Goal: Transaction & Acquisition: Book appointment/travel/reservation

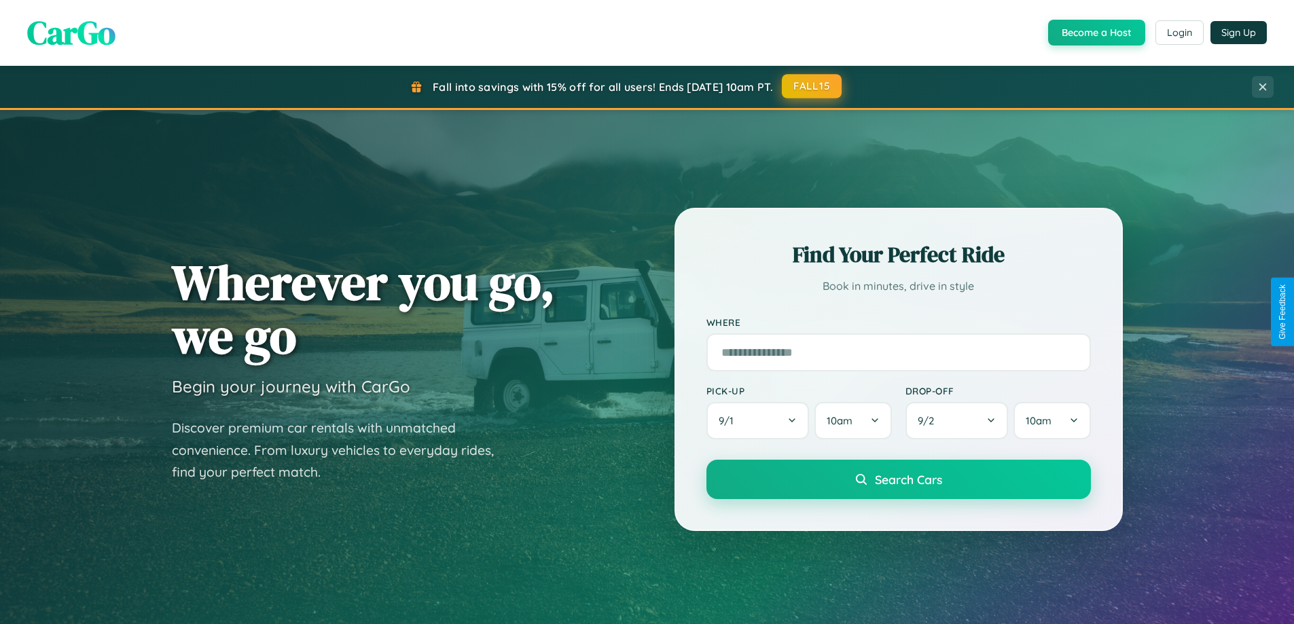
click at [812, 86] on button "FALL15" at bounding box center [812, 86] width 60 height 24
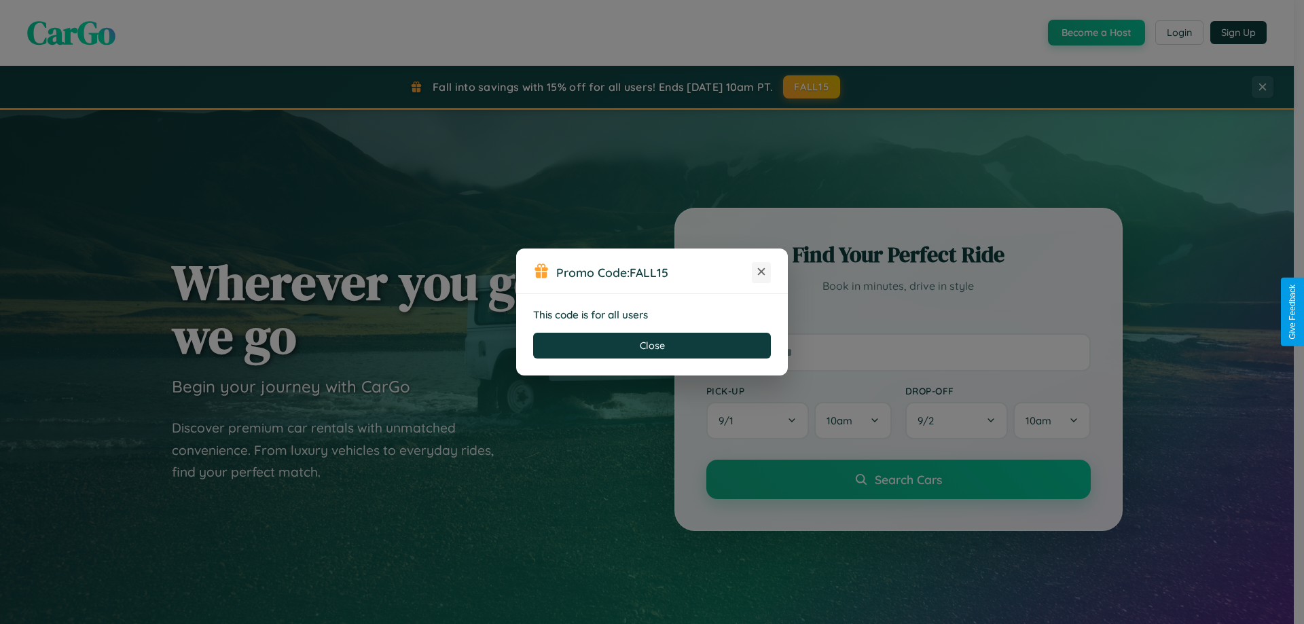
click at [761, 272] on icon at bounding box center [762, 272] width 14 height 14
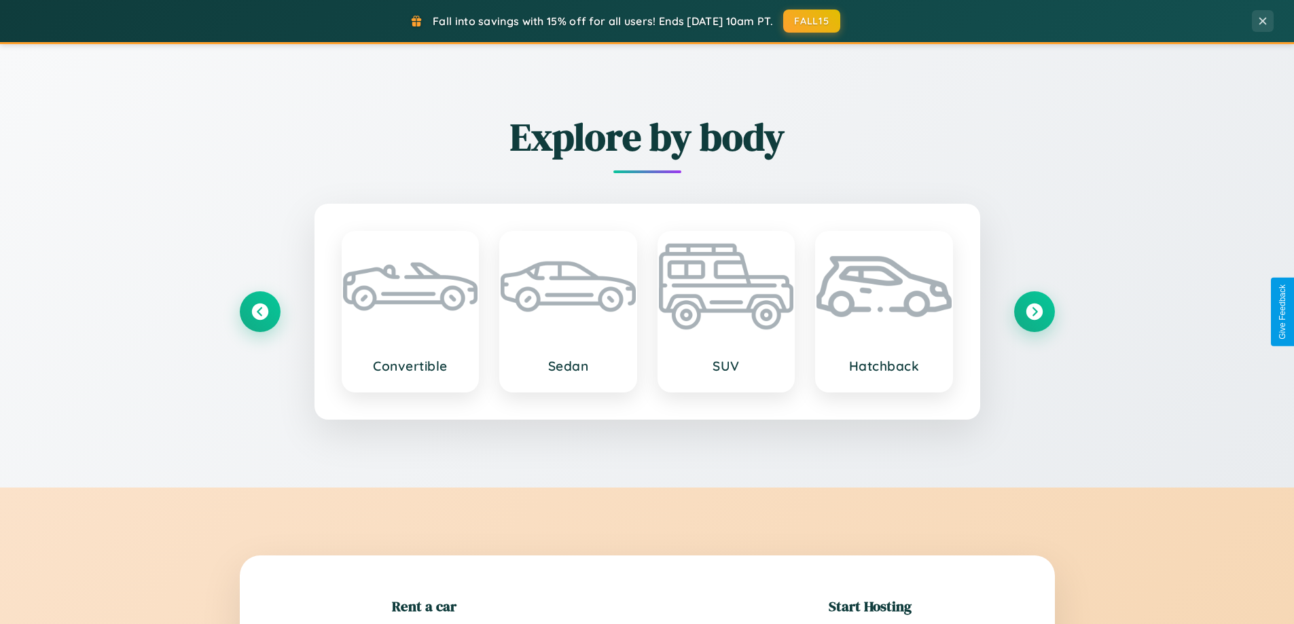
scroll to position [293, 0]
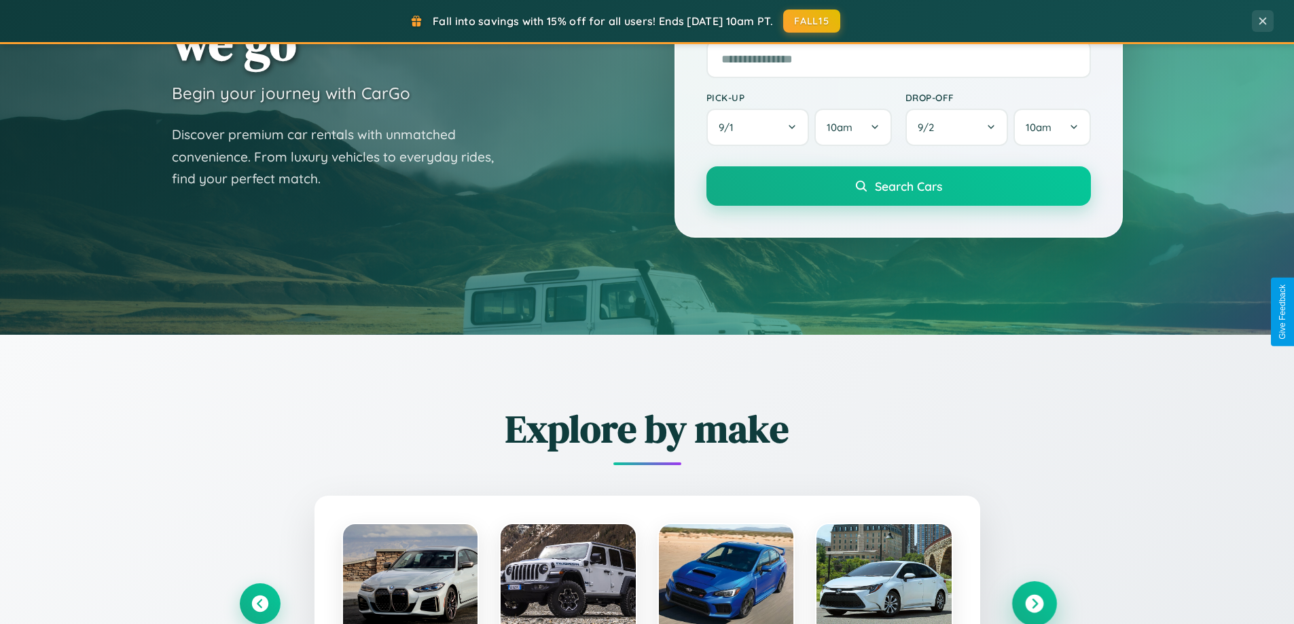
click at [1034, 604] on icon at bounding box center [1034, 604] width 18 height 18
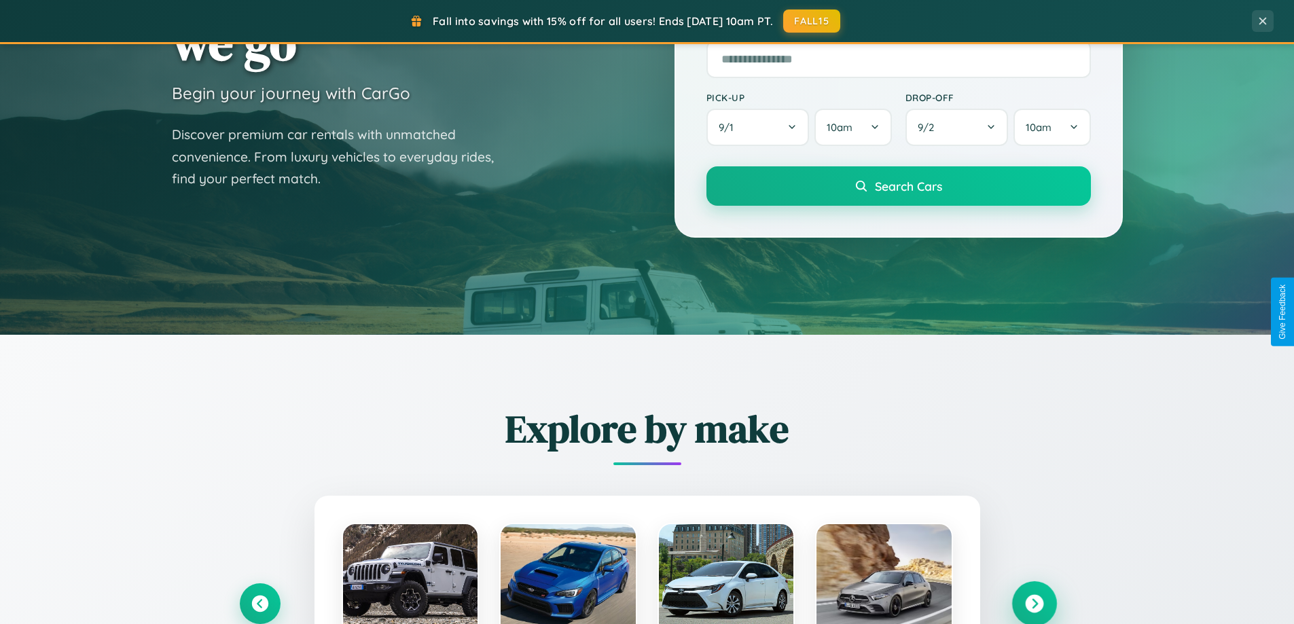
click at [1034, 604] on icon at bounding box center [1034, 604] width 18 height 18
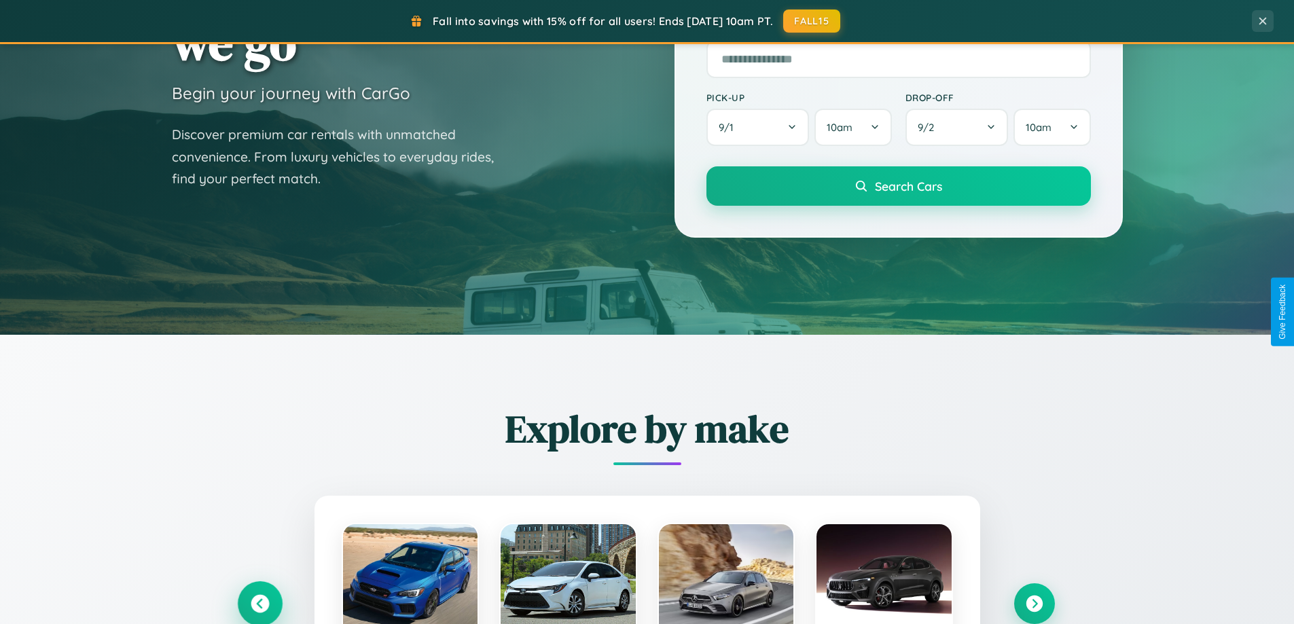
click at [259, 603] on icon at bounding box center [260, 604] width 18 height 18
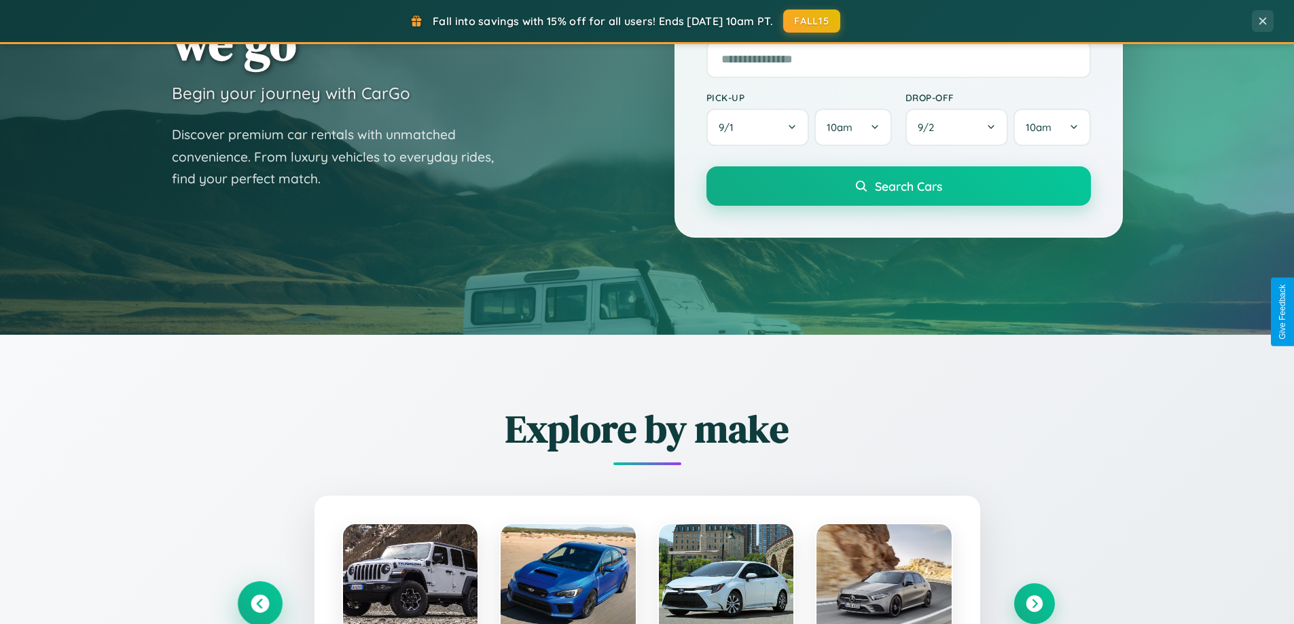
click at [259, 603] on icon at bounding box center [260, 604] width 22 height 22
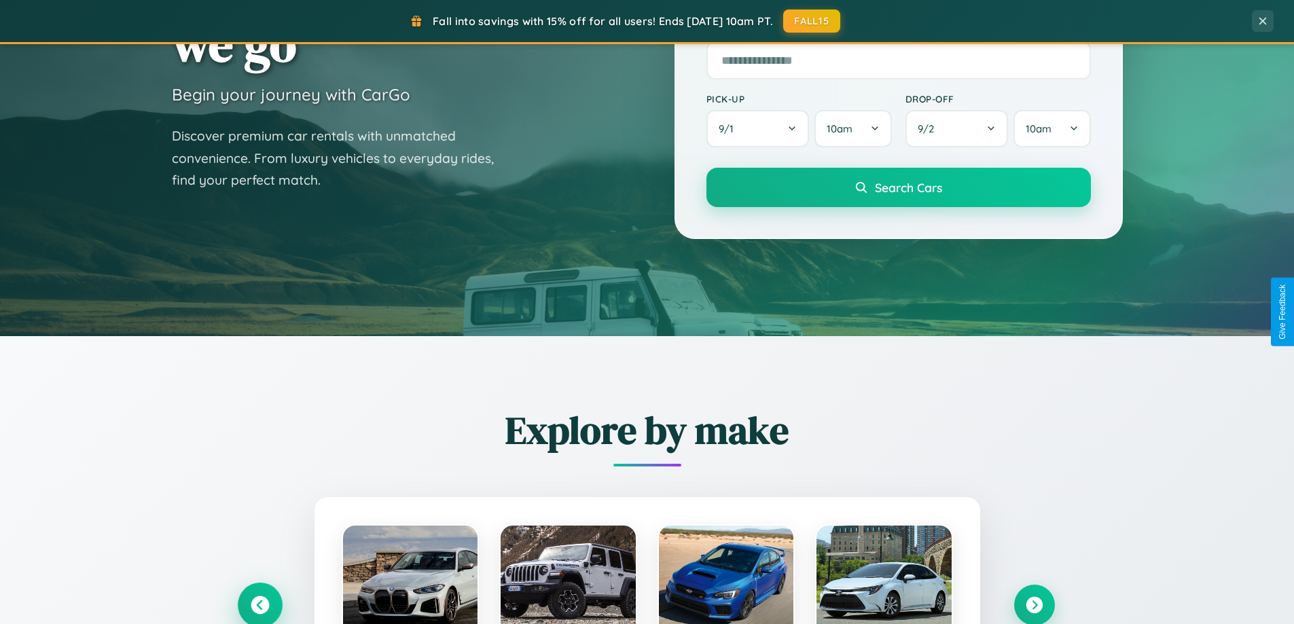
scroll to position [40, 0]
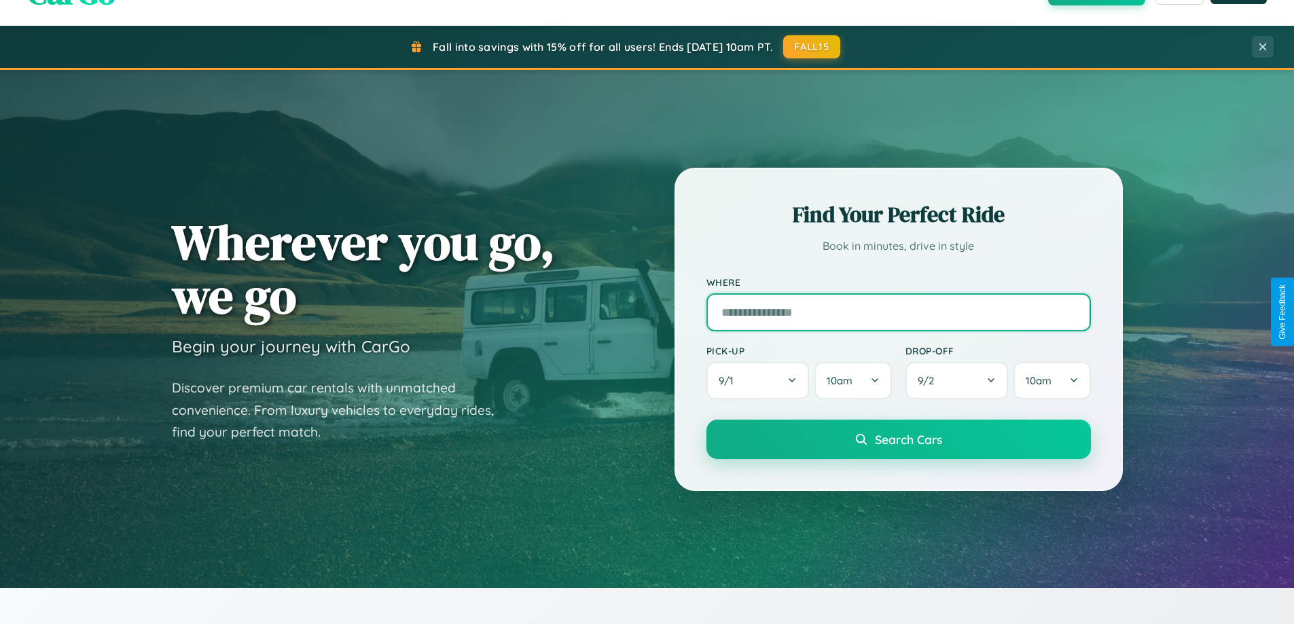
click at [898, 312] on input "text" at bounding box center [898, 312] width 384 height 38
type input "*********"
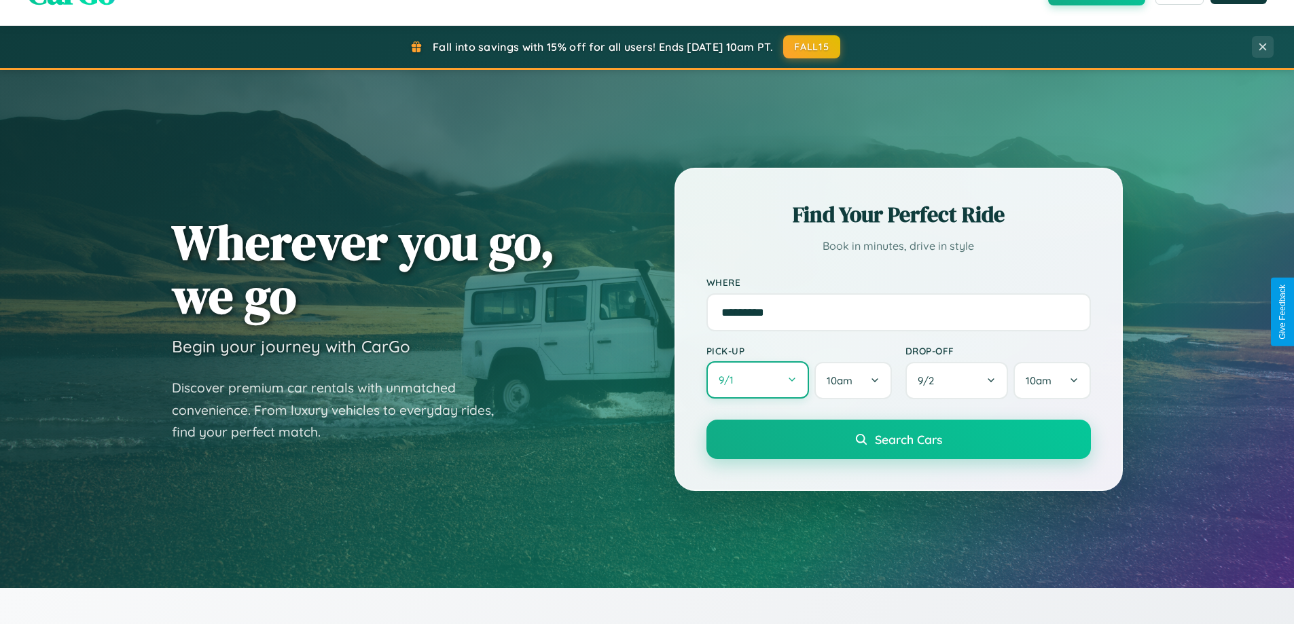
click at [757, 381] on button "9 / 1" at bounding box center [757, 379] width 103 height 37
select select "*"
select select "****"
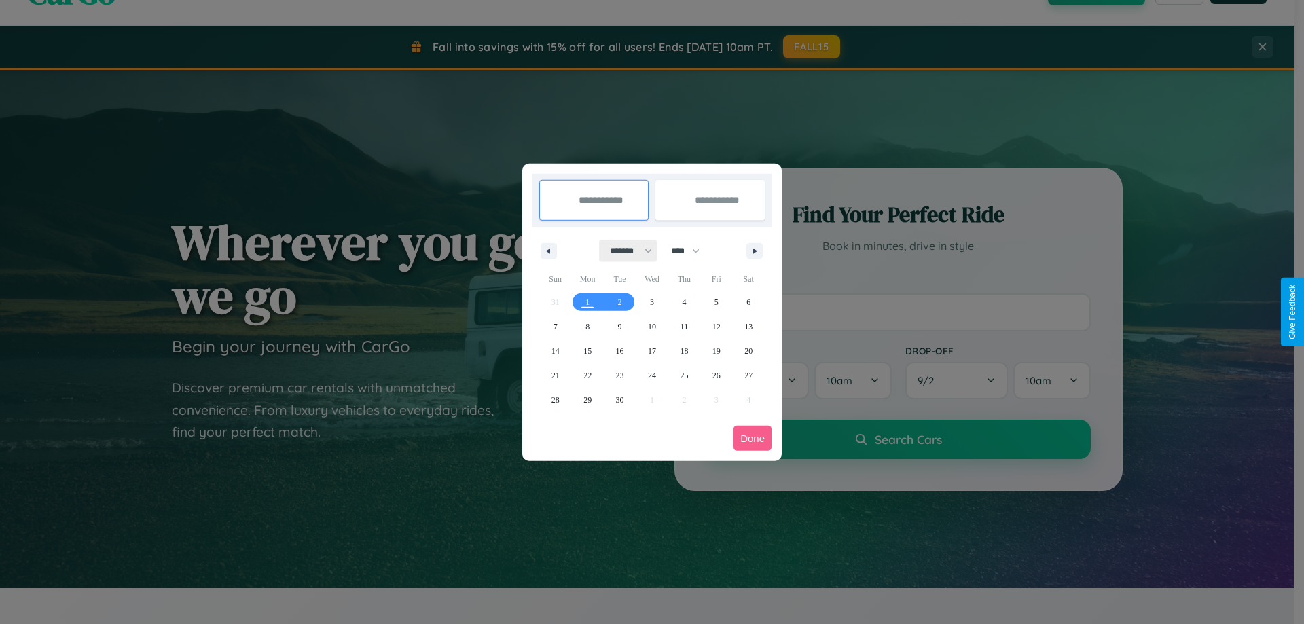
drag, startPoint x: 625, startPoint y: 251, endPoint x: 652, endPoint y: 272, distance: 34.8
click at [625, 251] on select "******* ******** ***** ***** *** **** **** ****** ********* ******* ******** **…" at bounding box center [629, 251] width 58 height 22
select select "*"
drag, startPoint x: 692, startPoint y: 251, endPoint x: 652, endPoint y: 272, distance: 45.0
click at [692, 251] on select "**** **** **** **** **** **** **** **** **** **** **** **** **** **** **** ****…" at bounding box center [684, 251] width 41 height 22
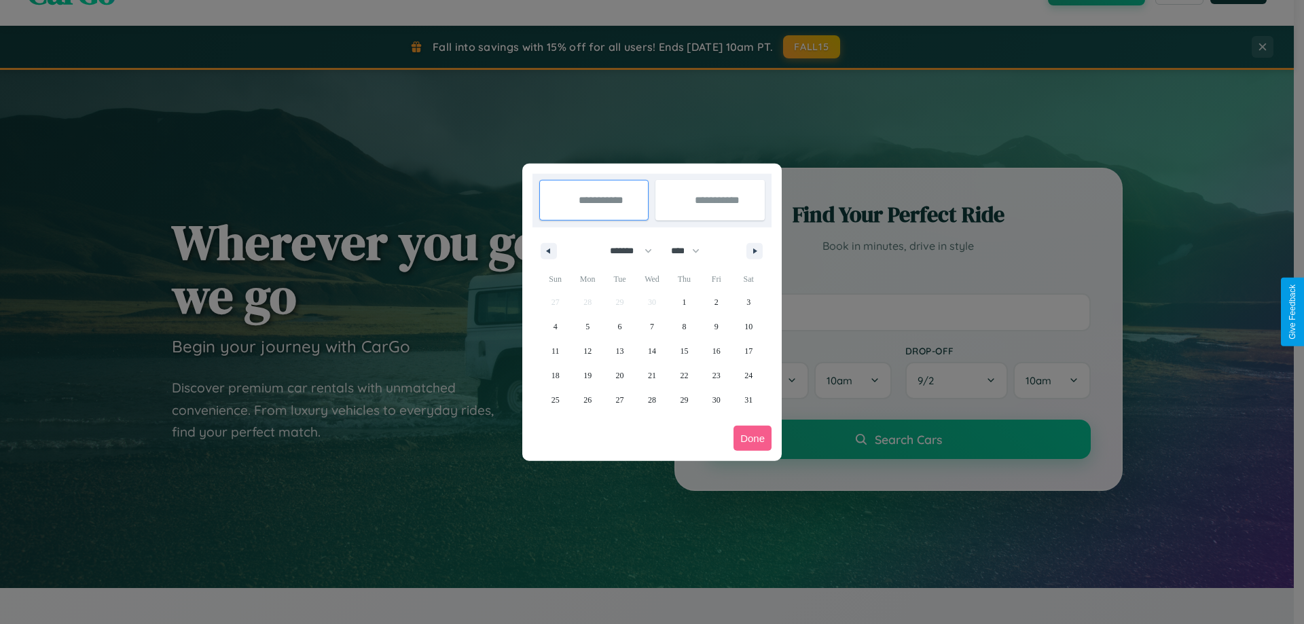
select select "****"
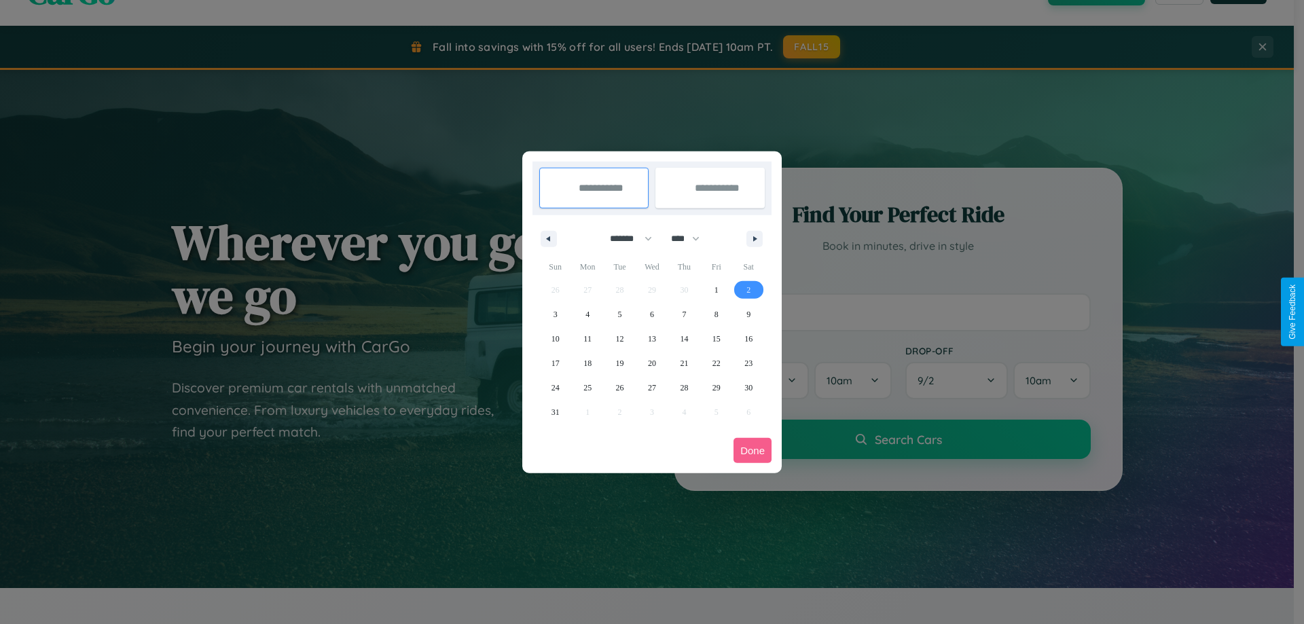
click at [749, 289] on span "2" at bounding box center [749, 290] width 4 height 24
type input "**********"
click at [716, 314] on span "8" at bounding box center [717, 314] width 4 height 24
type input "**********"
click at [753, 450] on button "Done" at bounding box center [753, 450] width 38 height 25
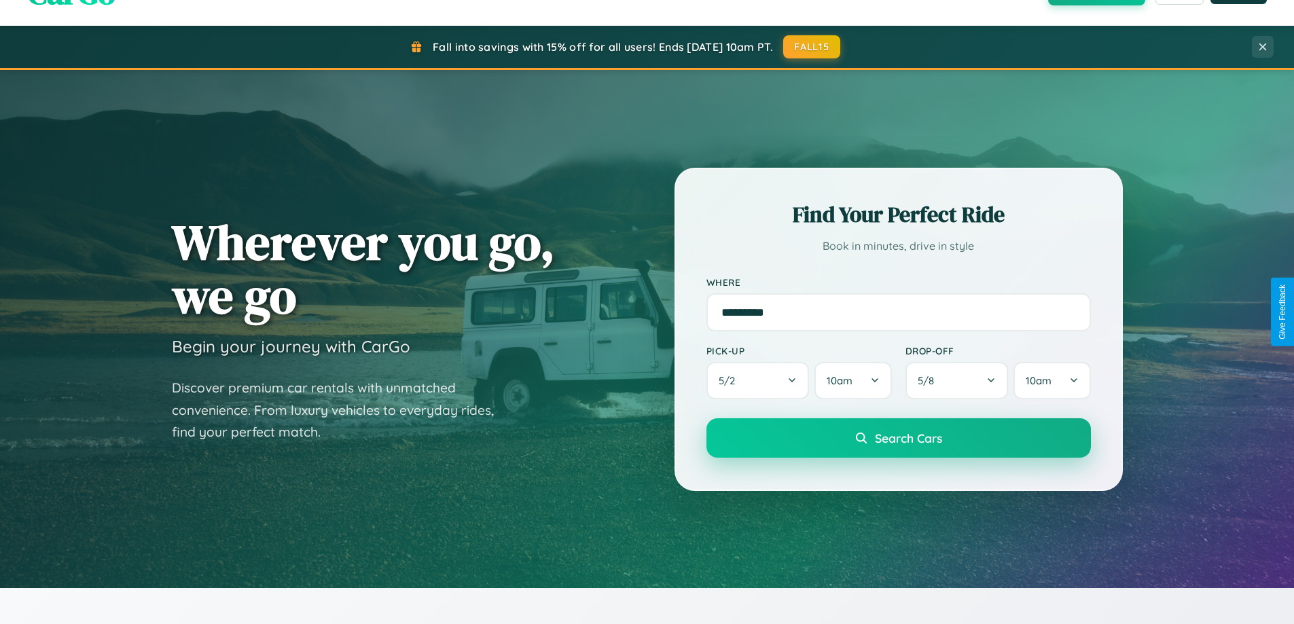
click at [898, 438] on span "Search Cars" at bounding box center [908, 438] width 67 height 15
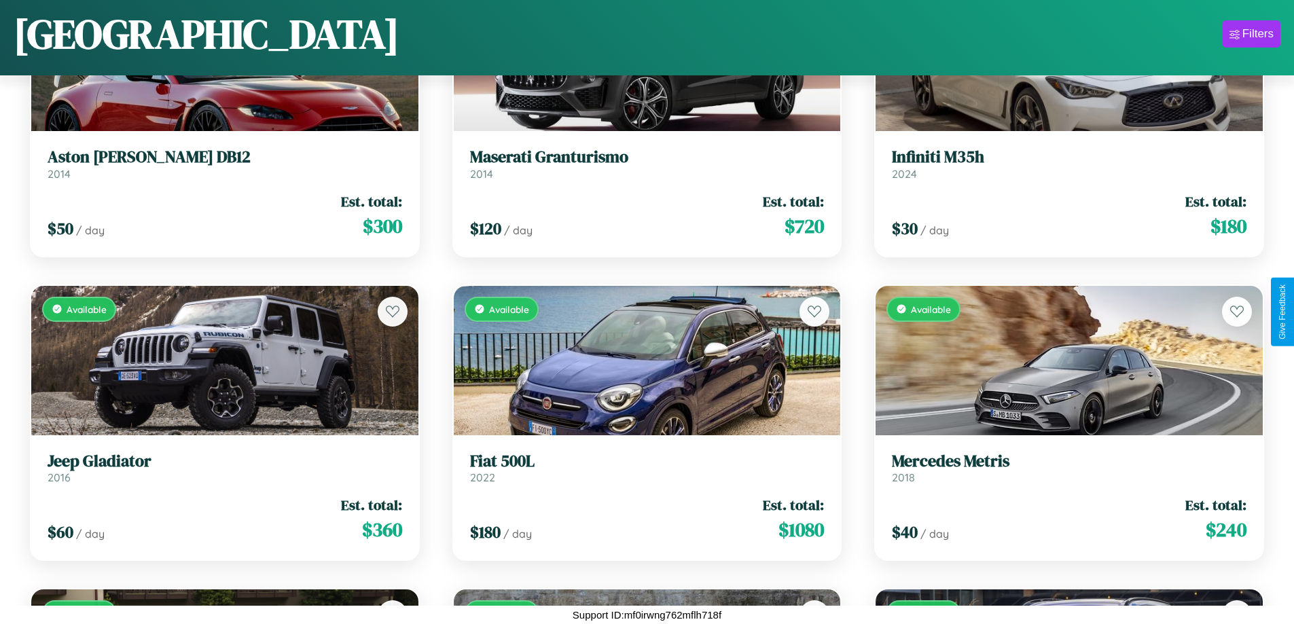
scroll to position [3537, 0]
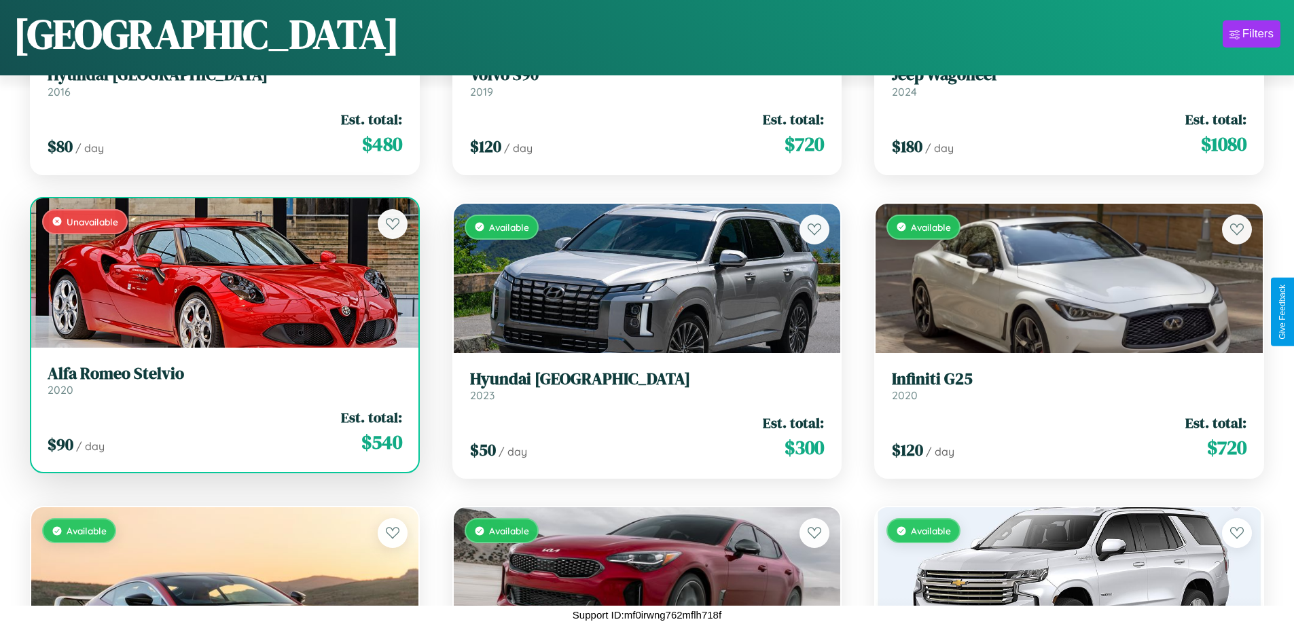
click at [223, 385] on link "Alfa Romeo Stelvio 2020" at bounding box center [225, 380] width 355 height 33
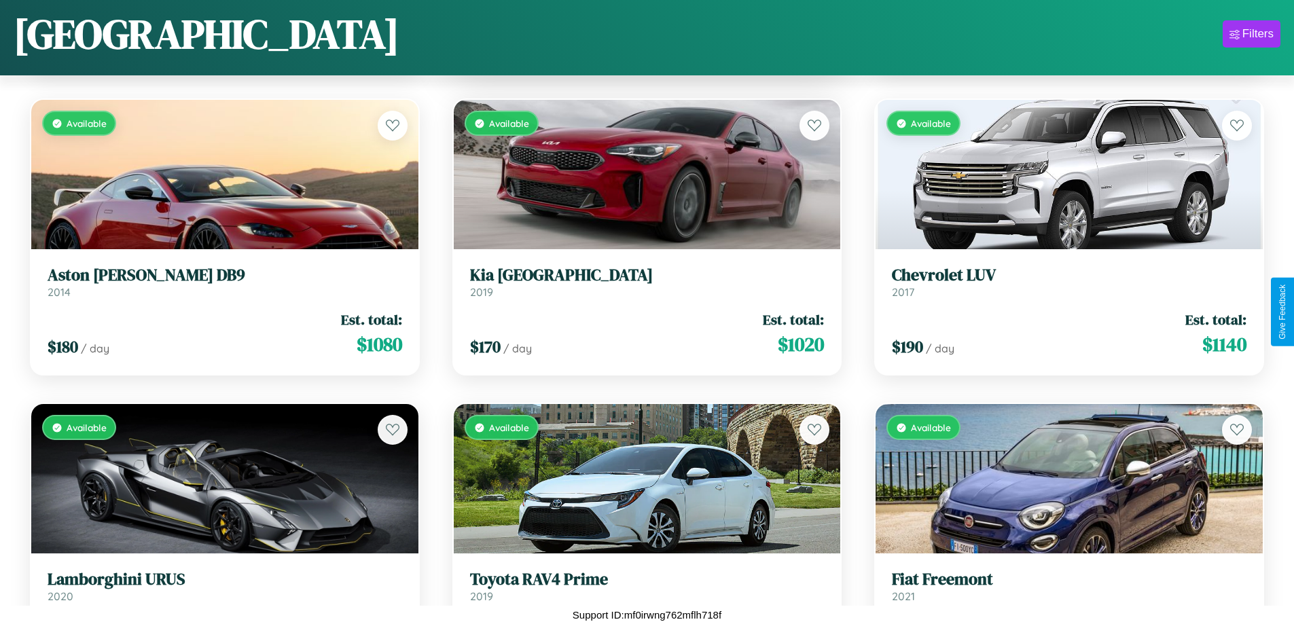
scroll to position [4145, 0]
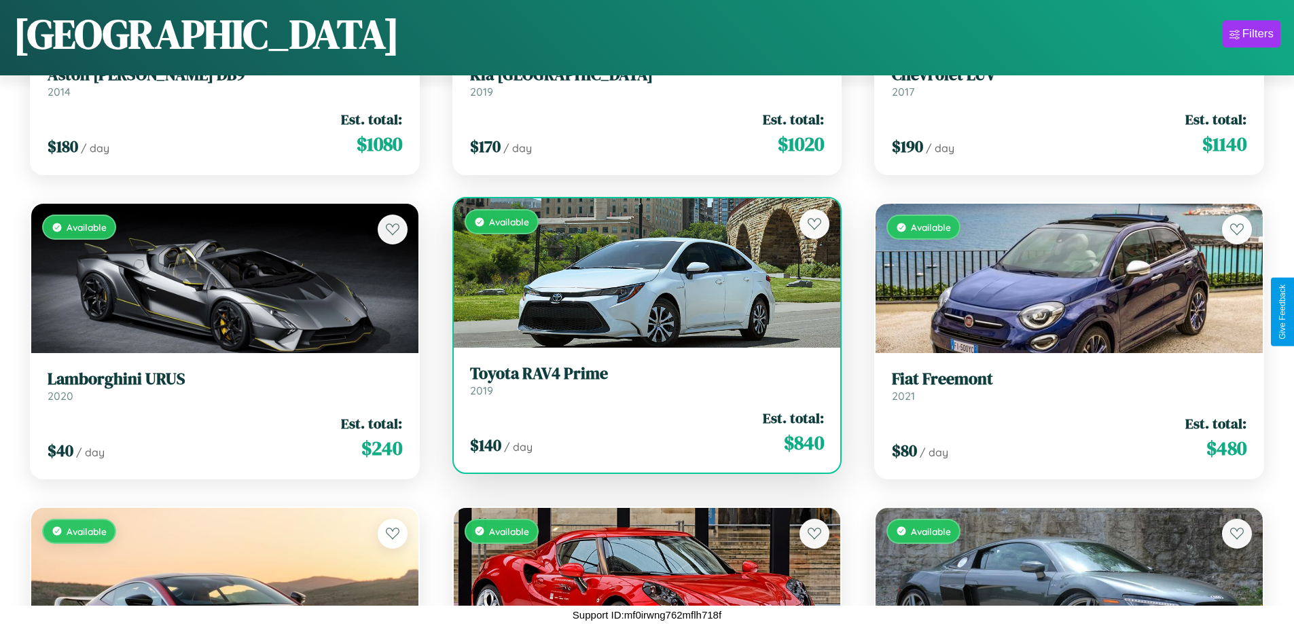
click at [641, 380] on h3 "Toyota RAV4 Prime" at bounding box center [647, 374] width 355 height 20
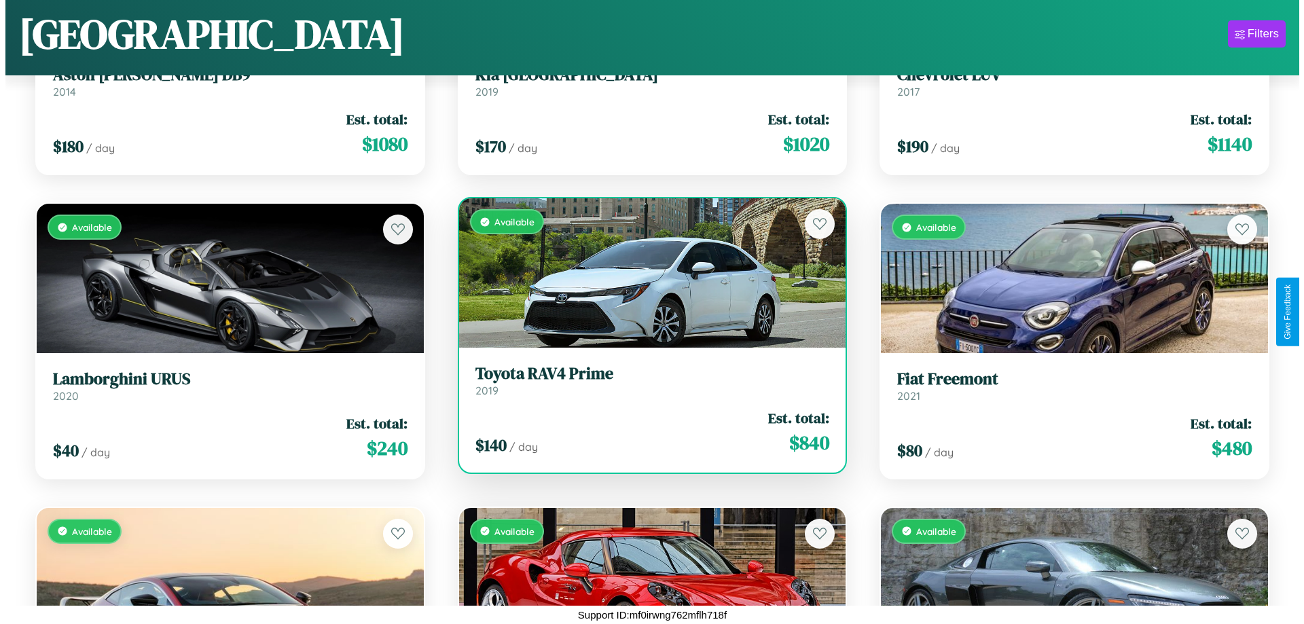
scroll to position [0, 0]
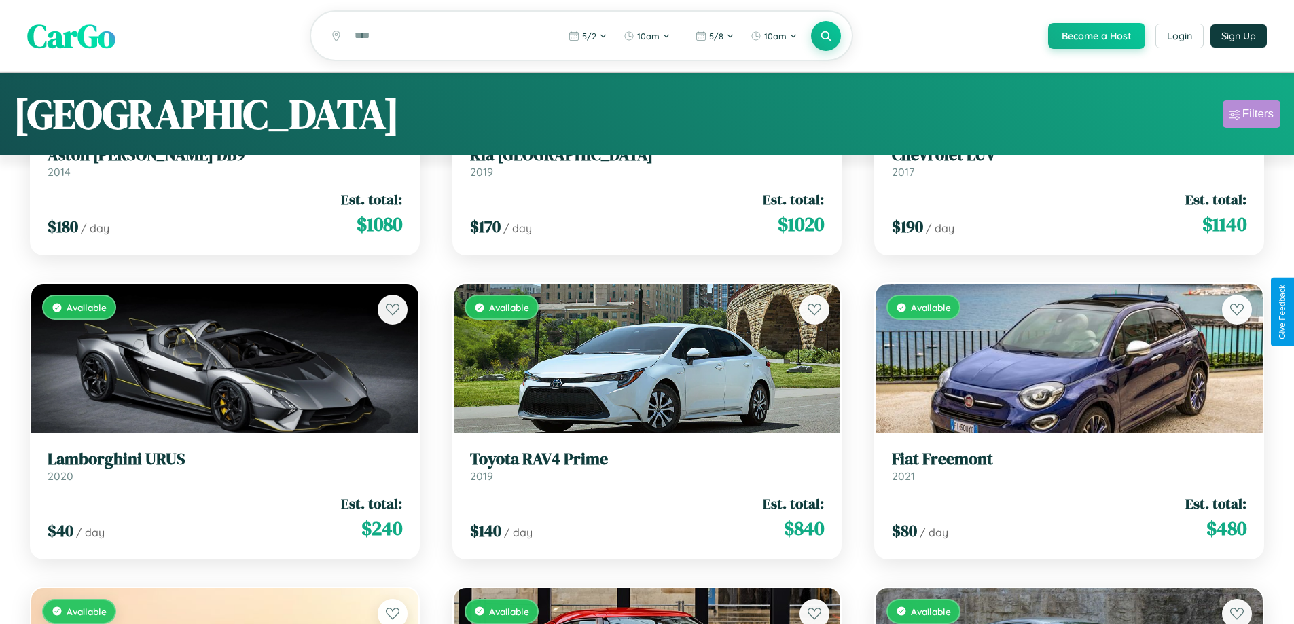
click at [1251, 116] on div "Filters" at bounding box center [1257, 114] width 31 height 14
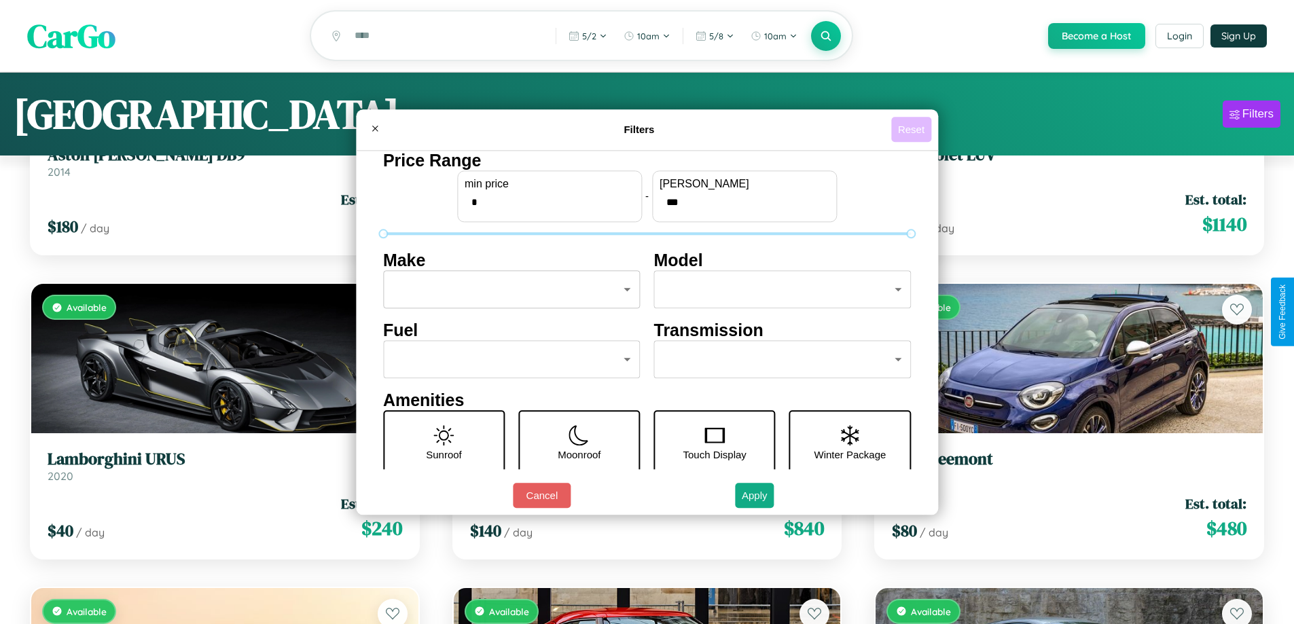
click at [913, 129] on button "Reset" at bounding box center [911, 129] width 40 height 25
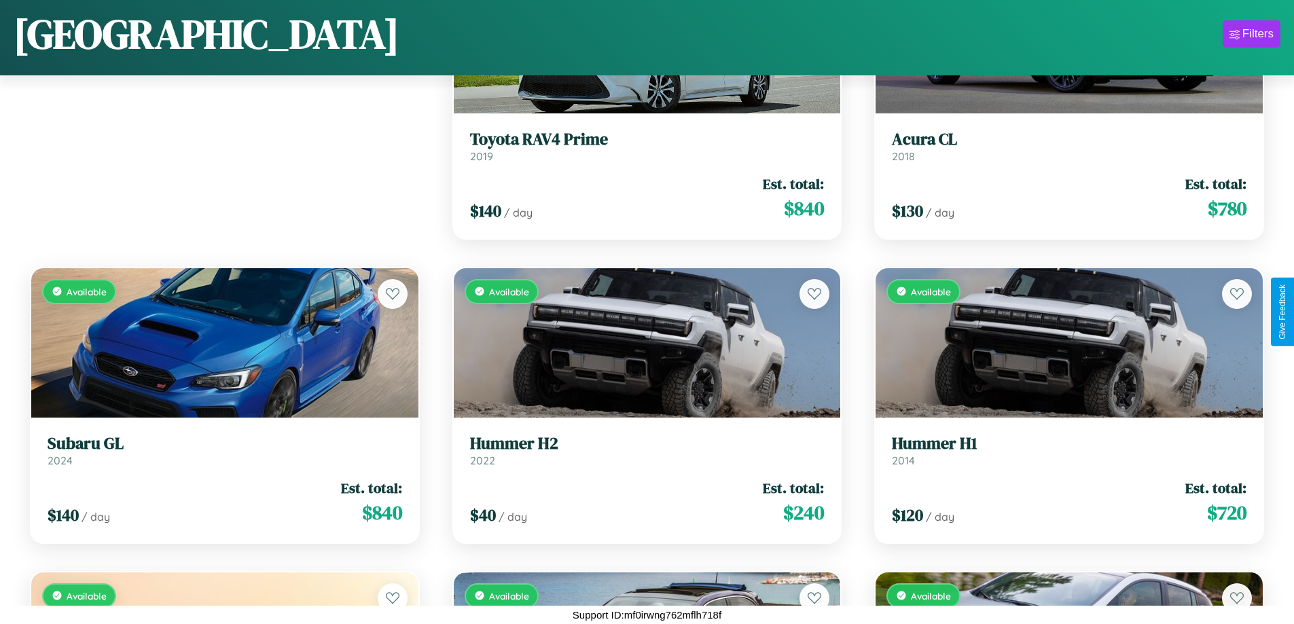
scroll to position [191, 0]
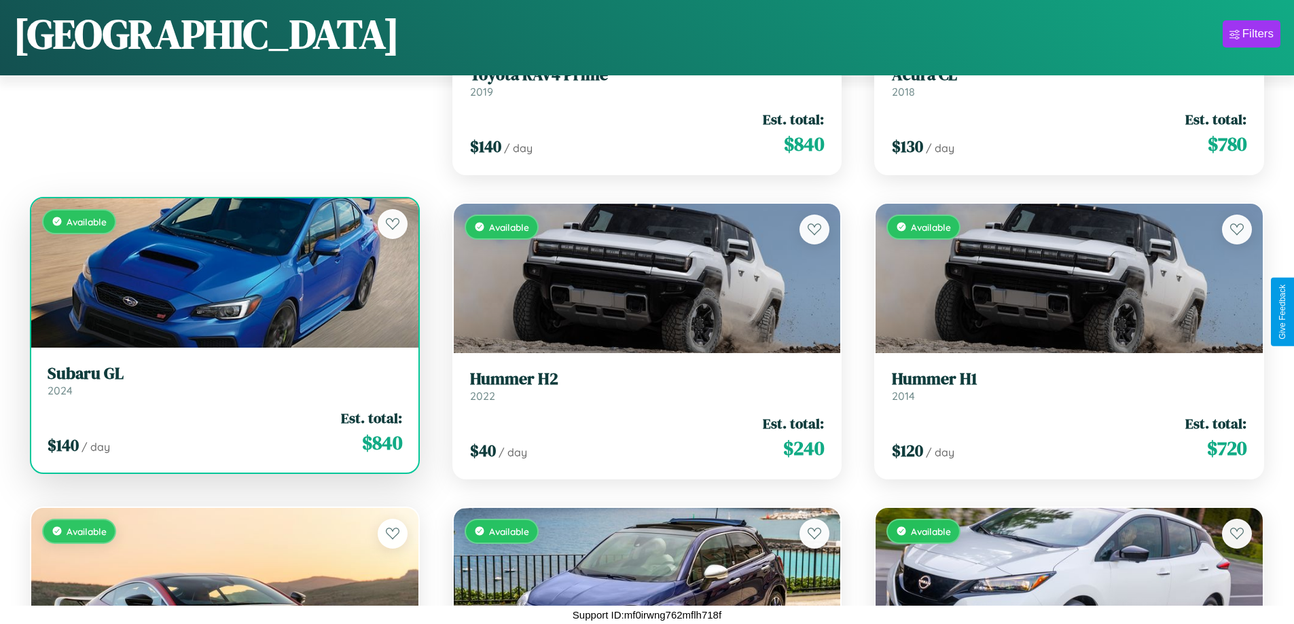
click at [223, 380] on h3 "Subaru GL" at bounding box center [225, 374] width 355 height 20
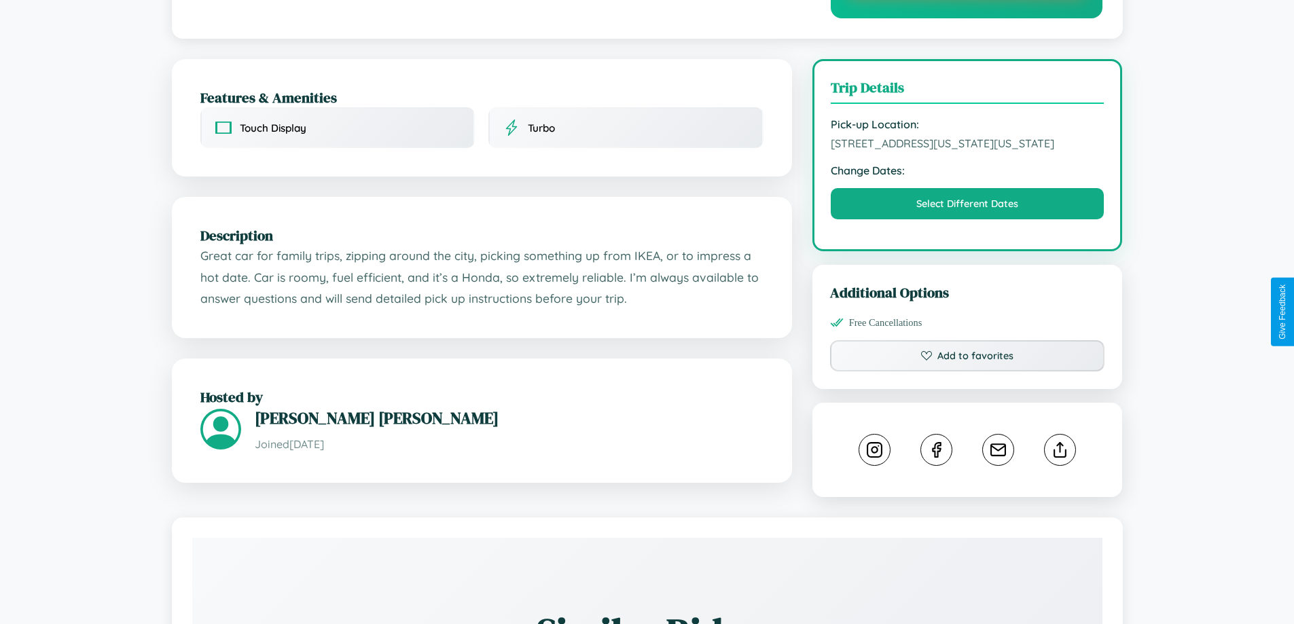
scroll to position [408, 0]
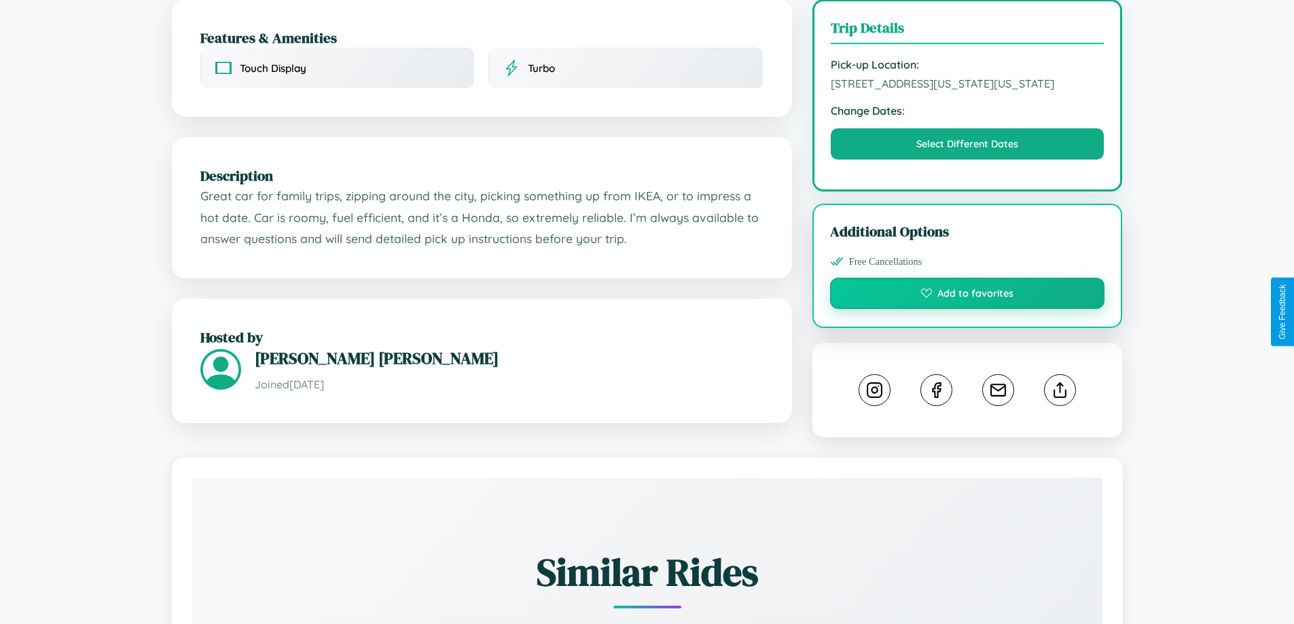
click at [967, 309] on button "Add to favorites" at bounding box center [967, 293] width 275 height 31
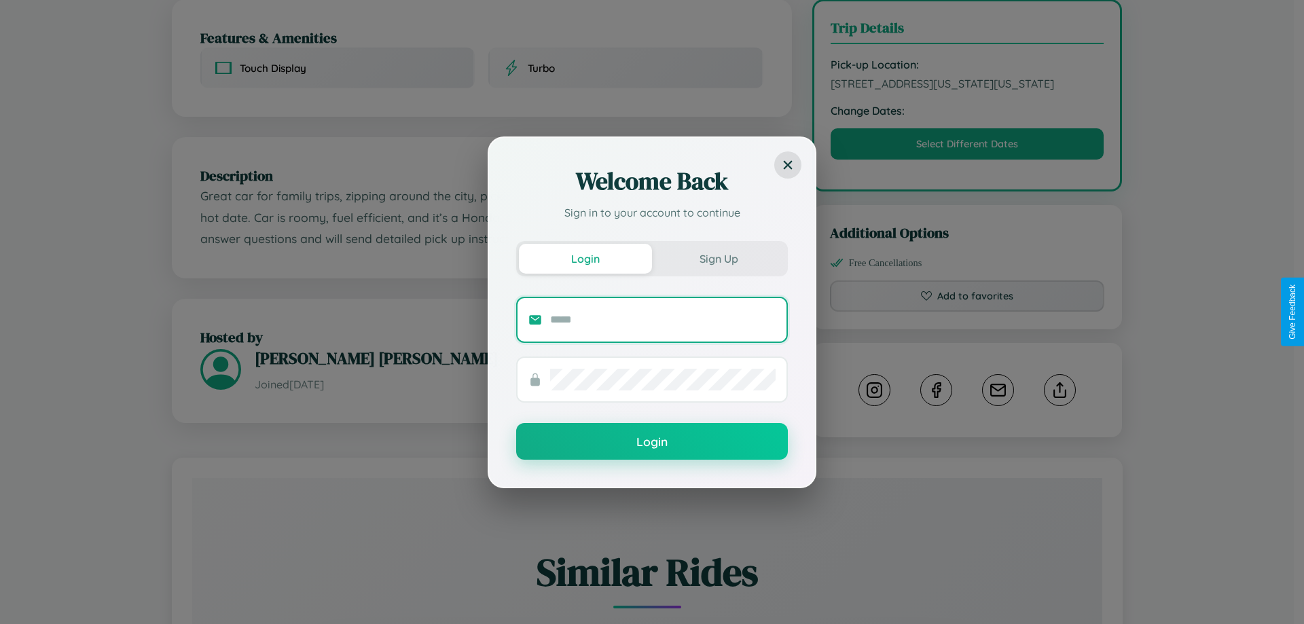
click at [663, 319] on input "text" at bounding box center [663, 320] width 226 height 22
type input "**********"
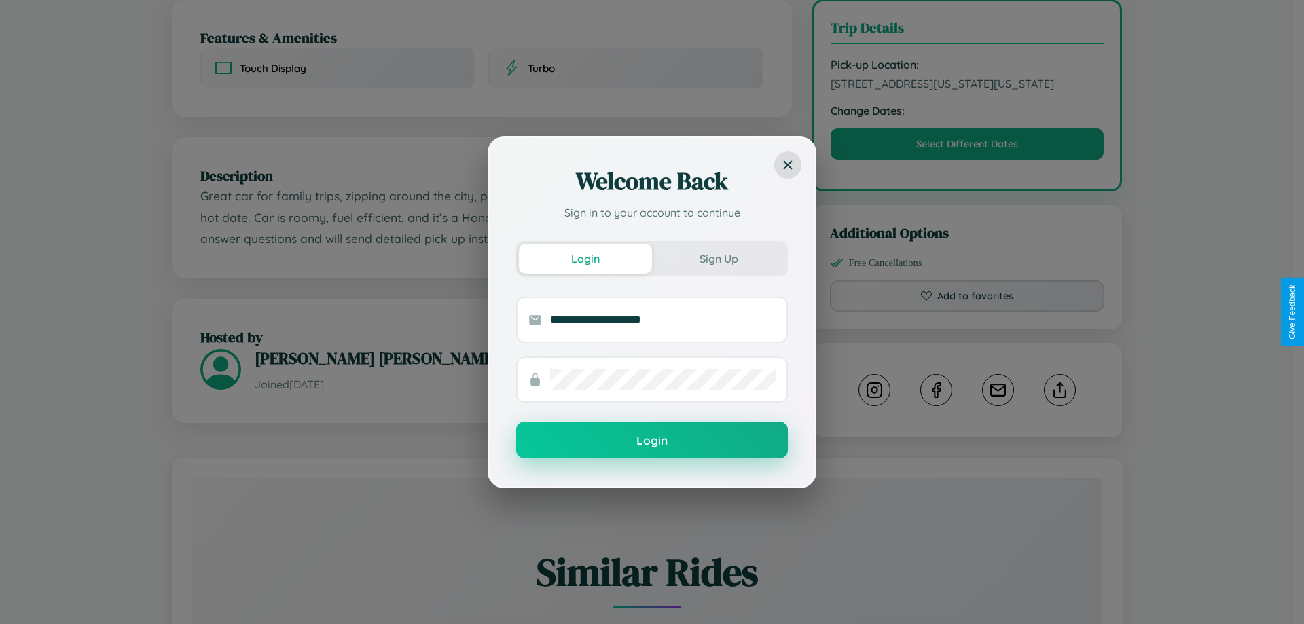
click at [652, 440] on button "Login" at bounding box center [652, 440] width 272 height 37
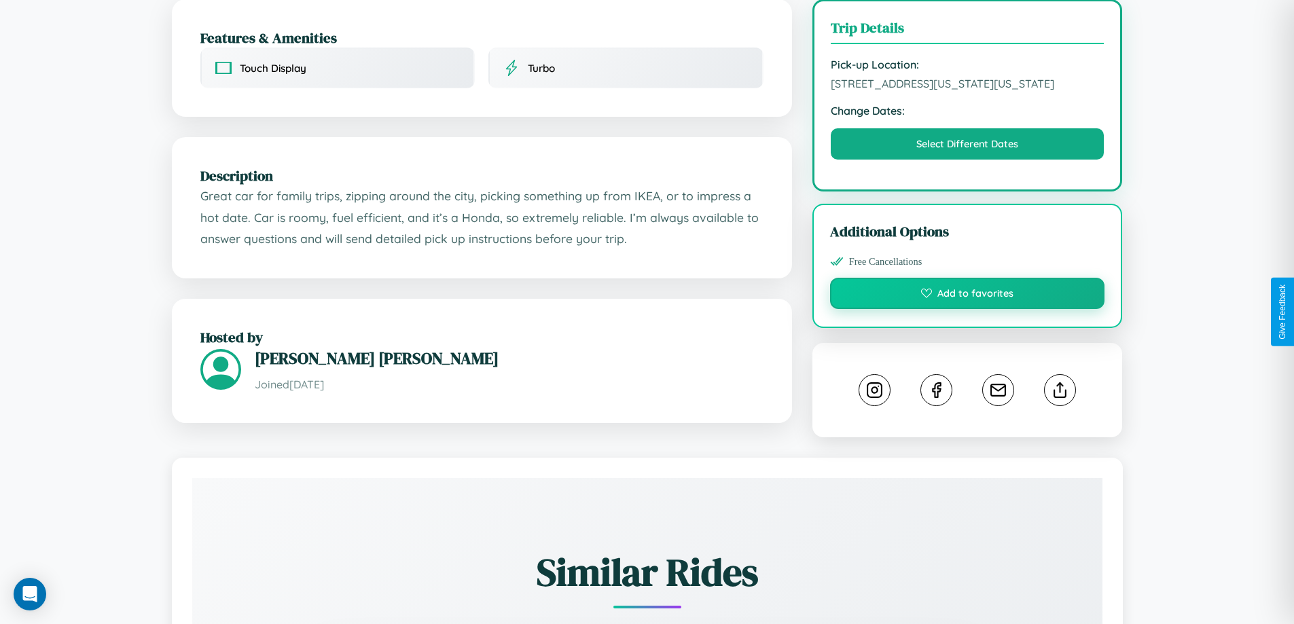
click at [967, 309] on button "Add to favorites" at bounding box center [967, 293] width 275 height 31
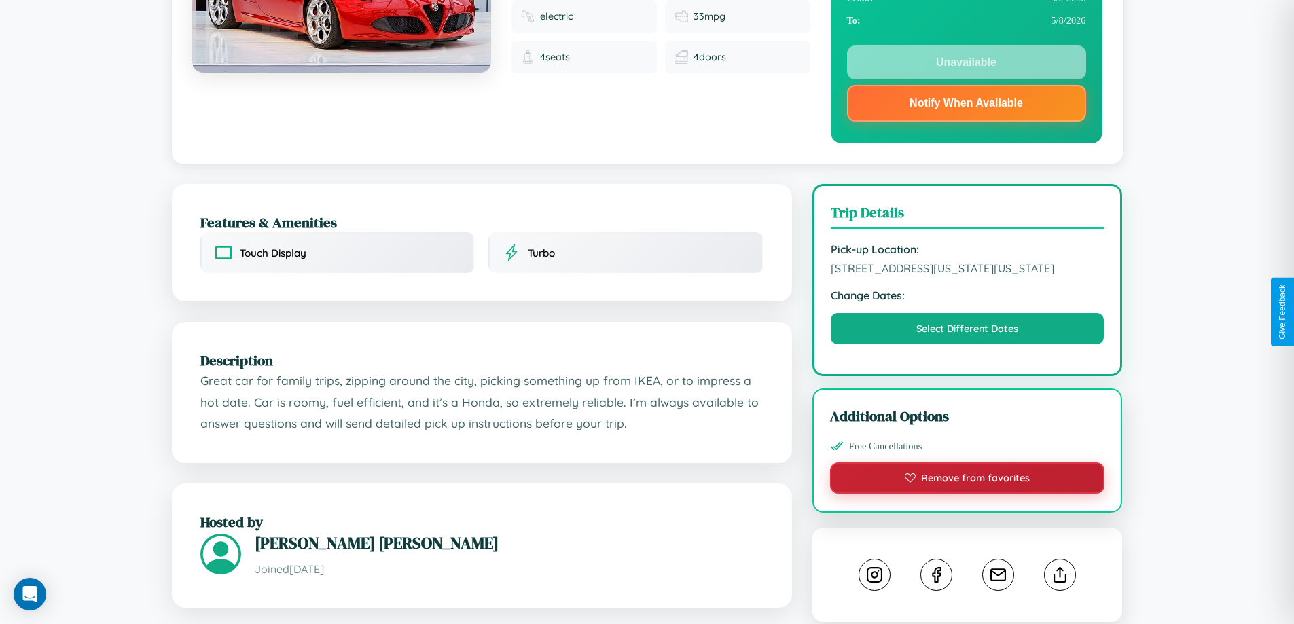
scroll to position [189, 0]
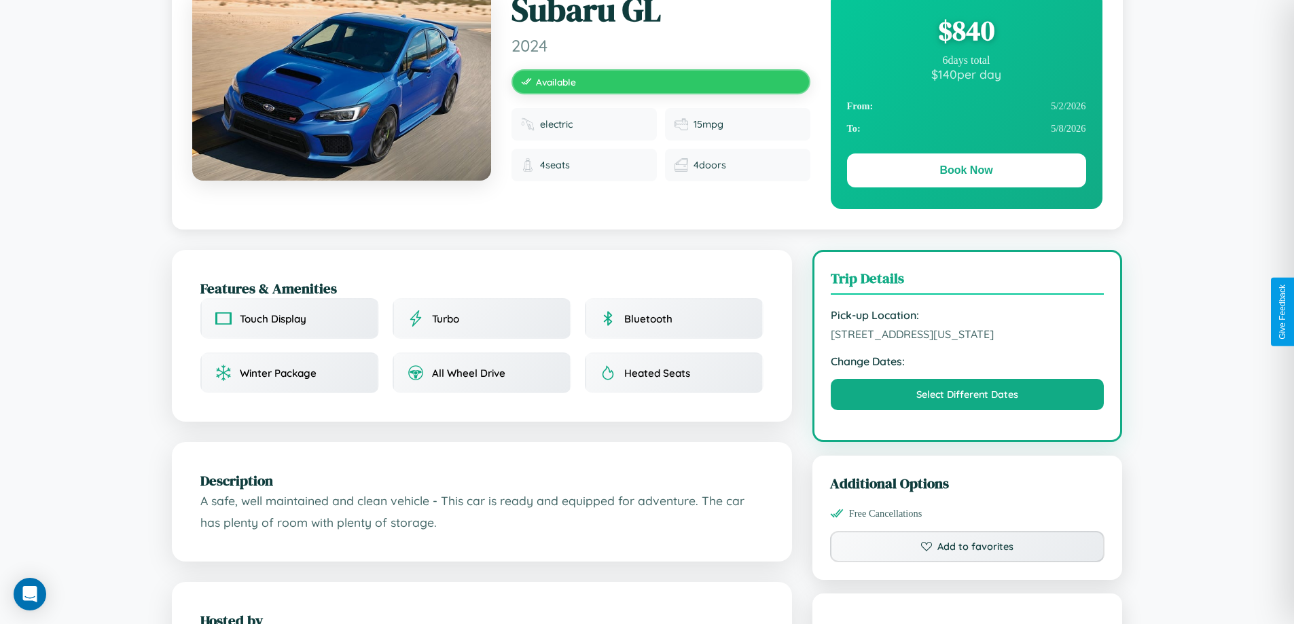
scroll to position [147, 0]
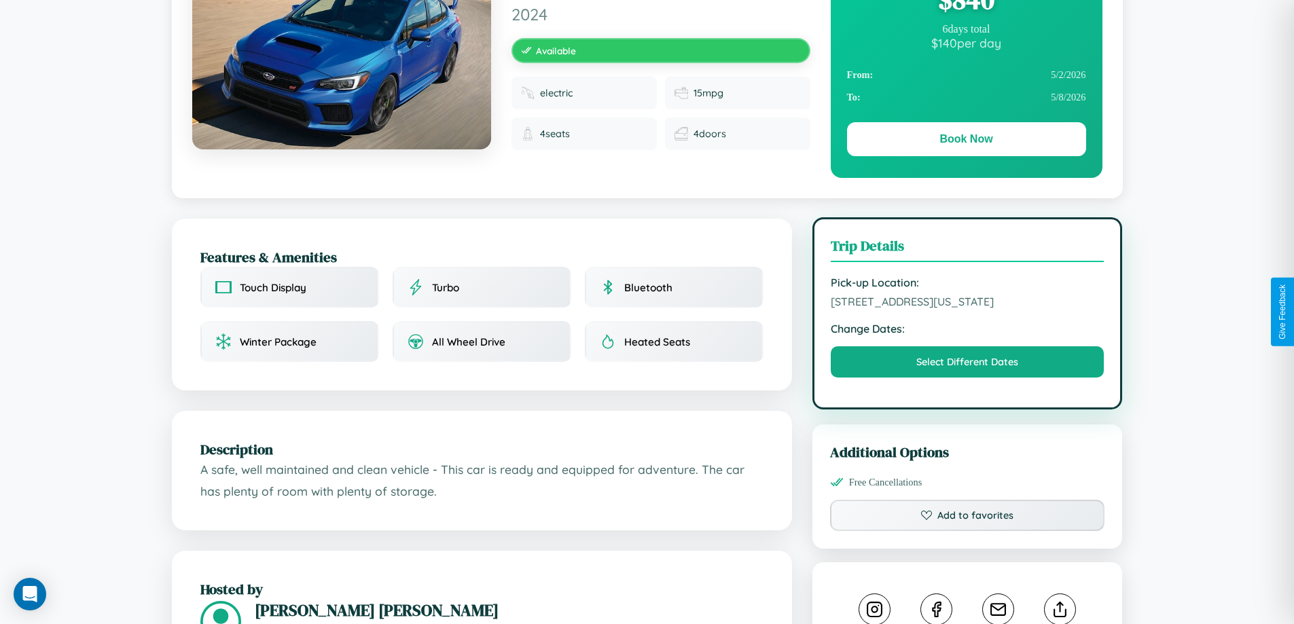
click at [967, 308] on span "[STREET_ADDRESS][US_STATE]" at bounding box center [968, 302] width 274 height 14
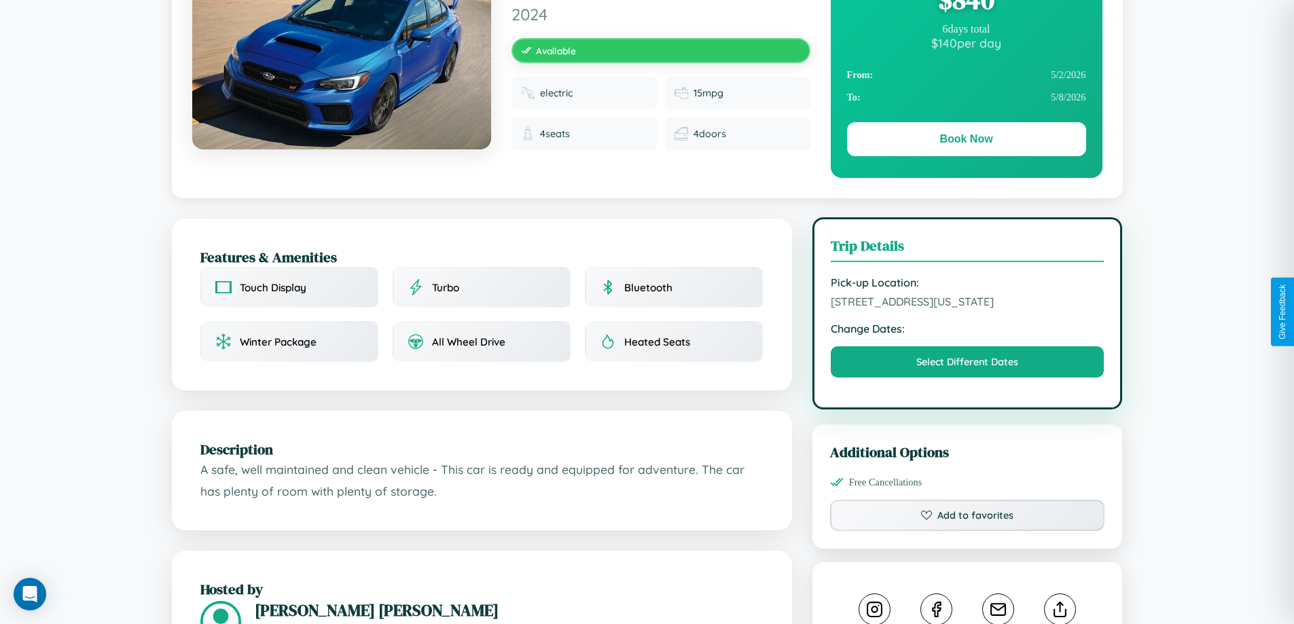
click at [967, 308] on span "[STREET_ADDRESS][US_STATE]" at bounding box center [968, 302] width 274 height 14
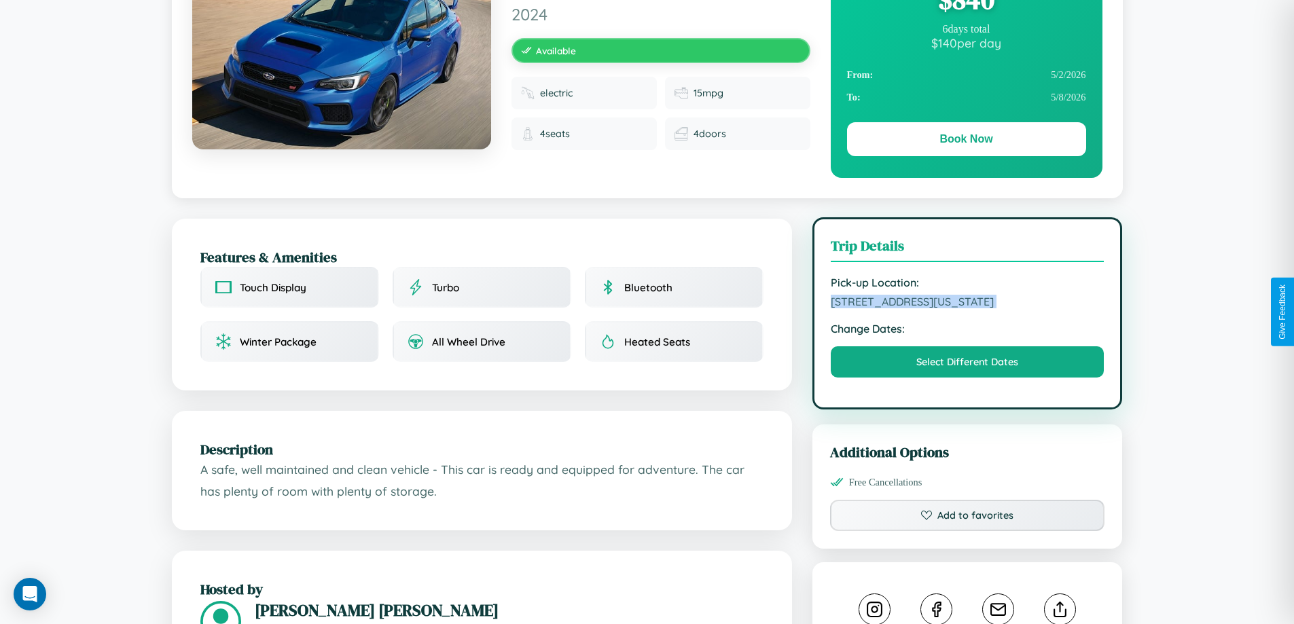
click at [967, 308] on span "[STREET_ADDRESS][US_STATE]" at bounding box center [968, 302] width 274 height 14
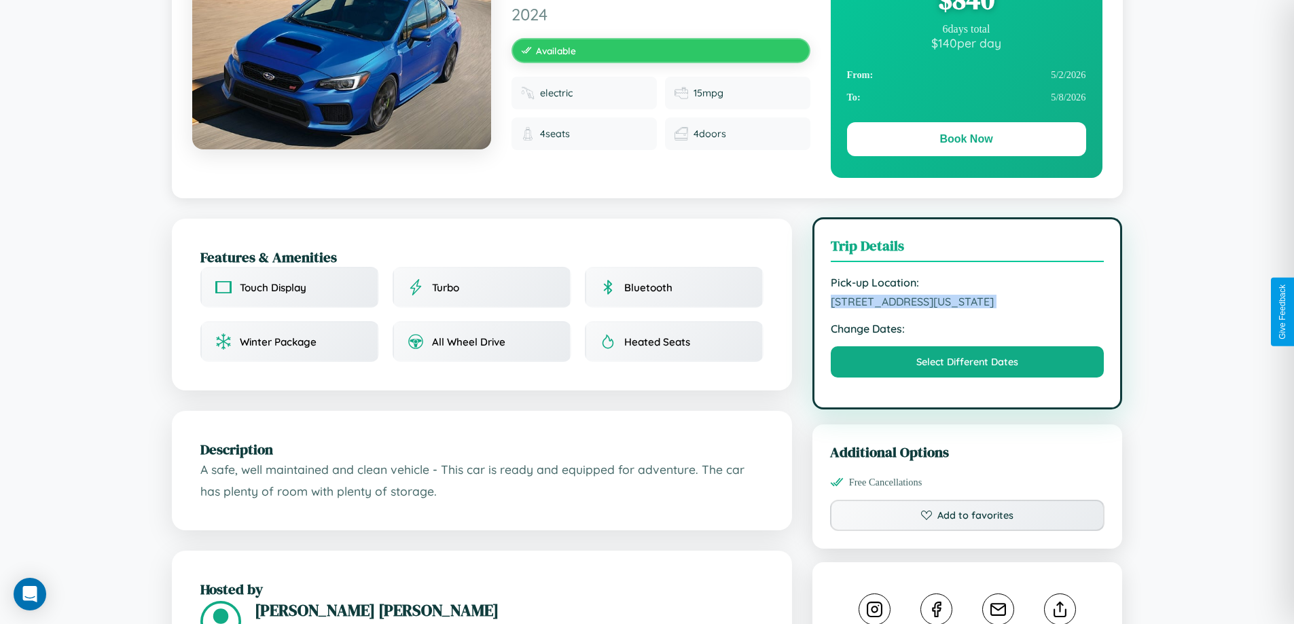
click at [967, 308] on span "[STREET_ADDRESS][US_STATE]" at bounding box center [968, 302] width 274 height 14
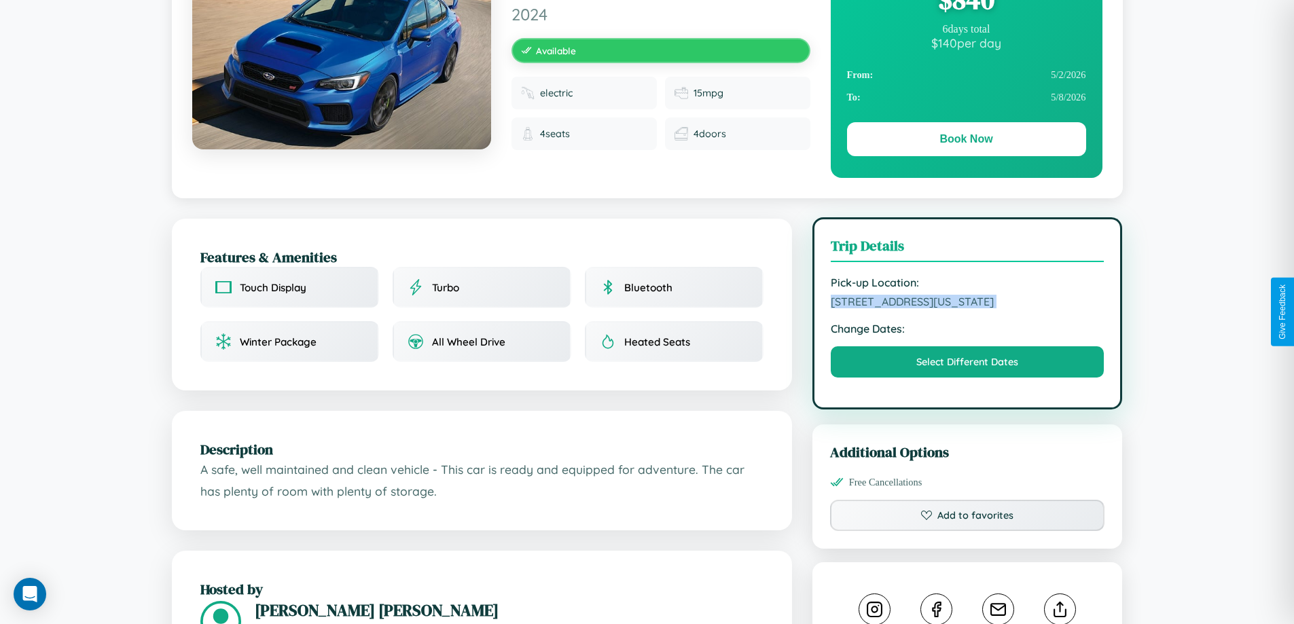
click at [967, 308] on span "[STREET_ADDRESS][US_STATE]" at bounding box center [968, 302] width 274 height 14
